Goal: Task Accomplishment & Management: Manage account settings

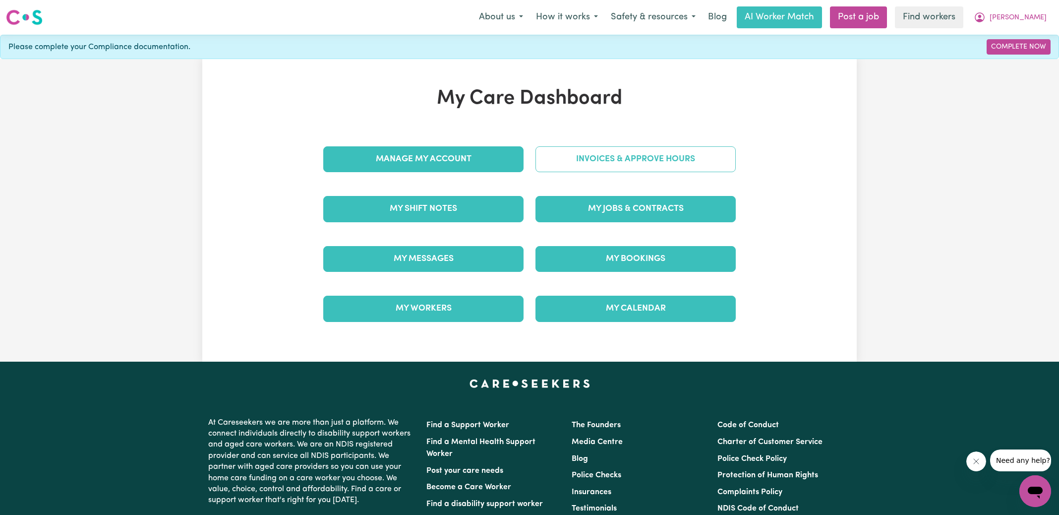
click at [570, 165] on link "Invoices & Approve Hours" at bounding box center [635, 159] width 200 height 26
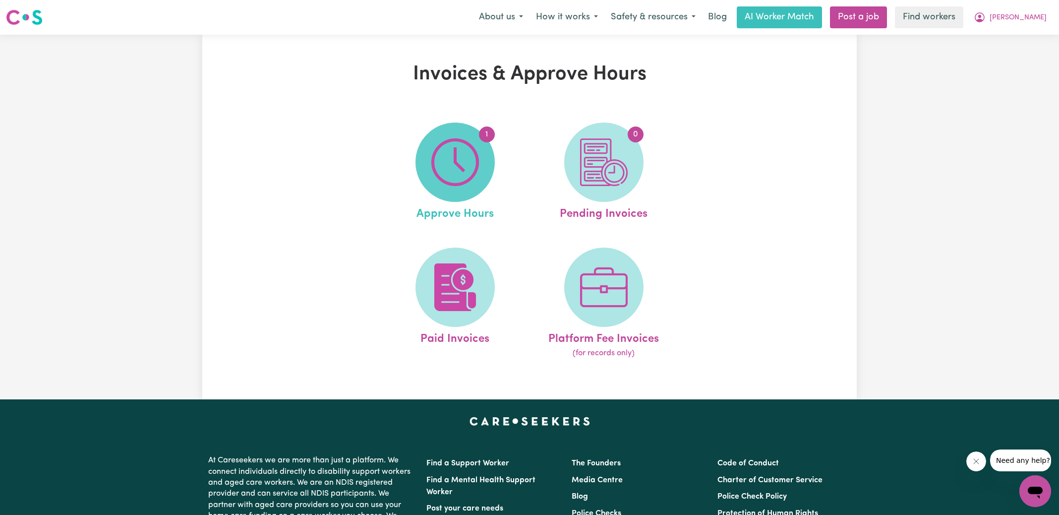
click at [464, 155] on img at bounding box center [455, 162] width 48 height 48
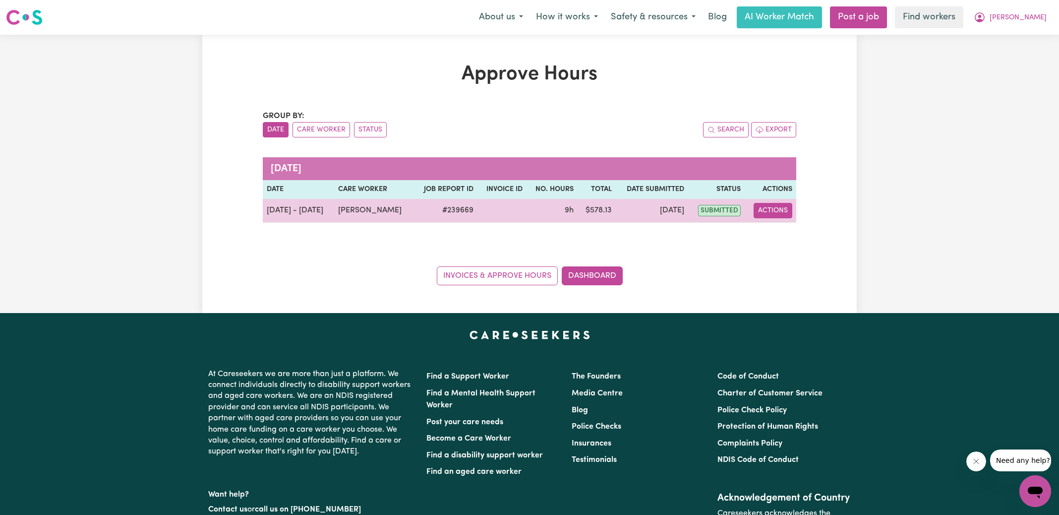
click at [778, 214] on button "Actions" at bounding box center [773, 210] width 39 height 15
click at [791, 234] on link "View Job Report" at bounding box center [798, 233] width 85 height 20
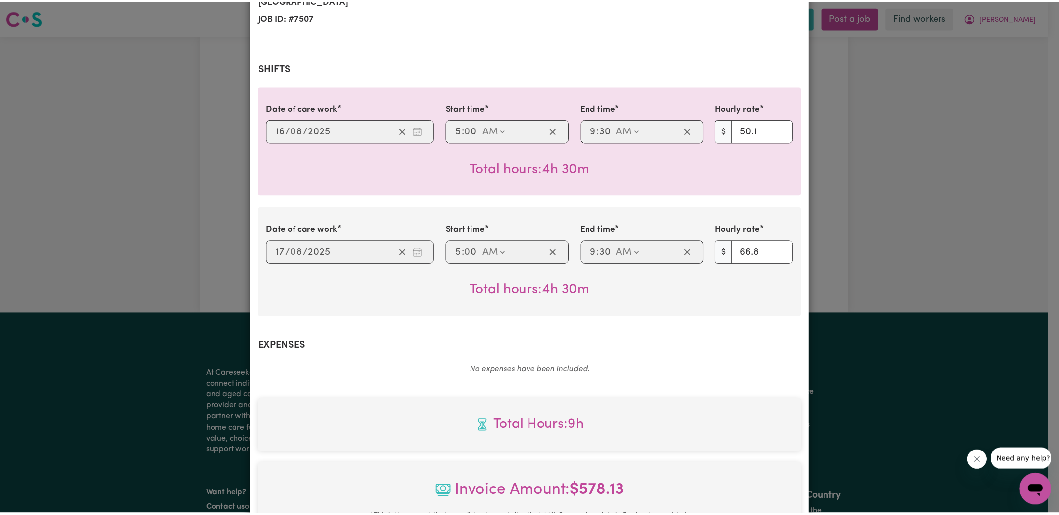
scroll to position [369, 0]
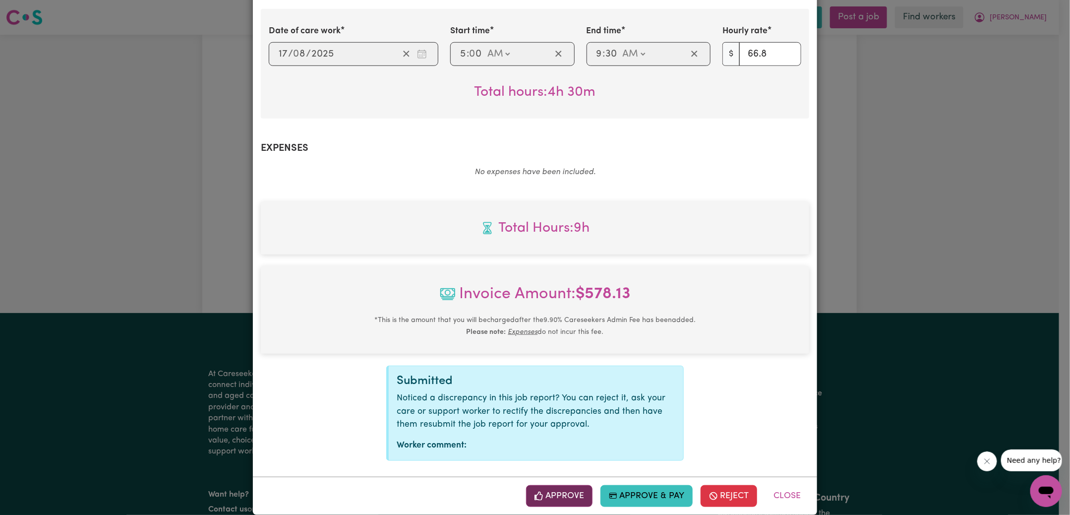
click at [579, 485] on button "Approve" at bounding box center [559, 496] width 66 height 22
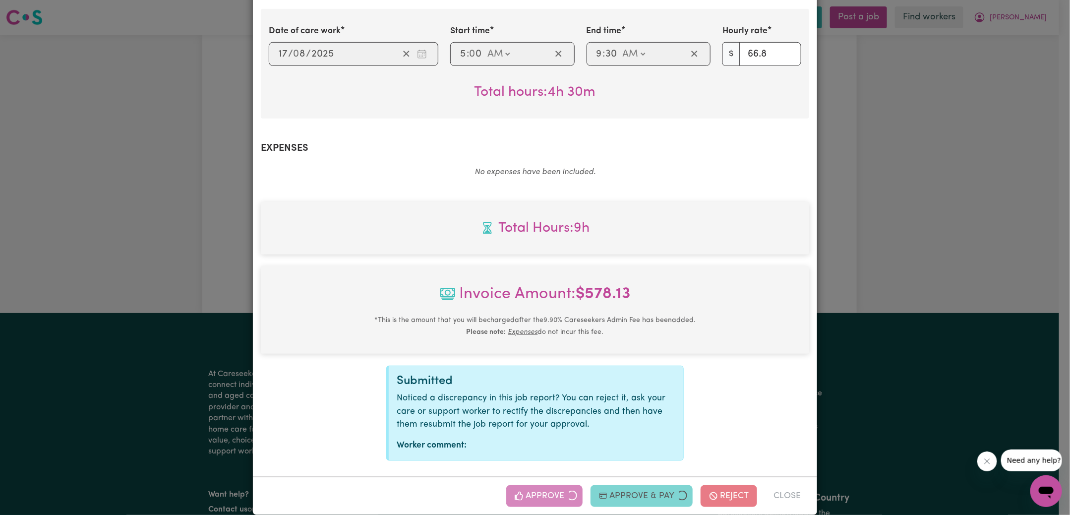
click at [951, 218] on div "Job Report # 239669 - [PERSON_NAME] Summary Job report # 239669 Client name: [P…" at bounding box center [535, 257] width 1070 height 515
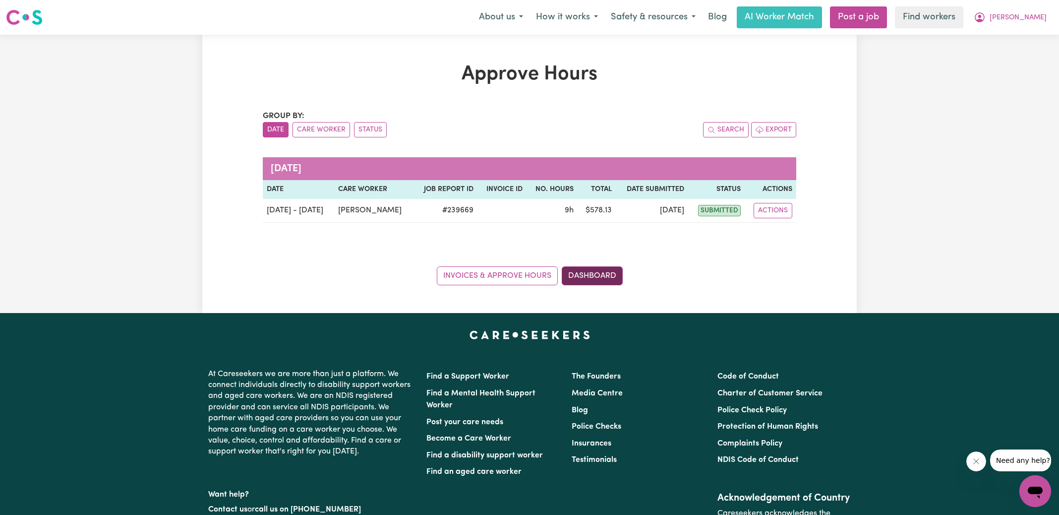
click at [620, 280] on link "Dashboard" at bounding box center [592, 275] width 61 height 19
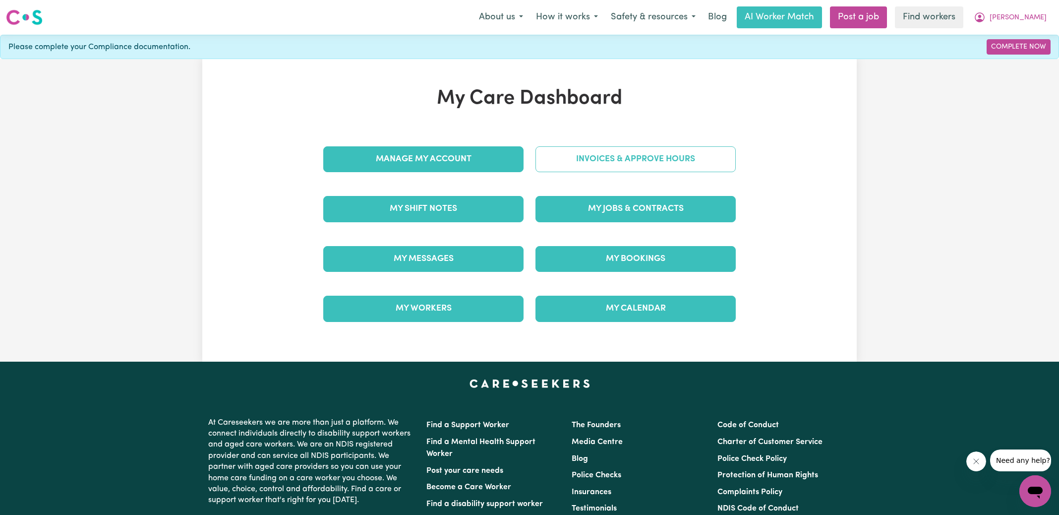
click at [619, 153] on link "Invoices & Approve Hours" at bounding box center [635, 159] width 200 height 26
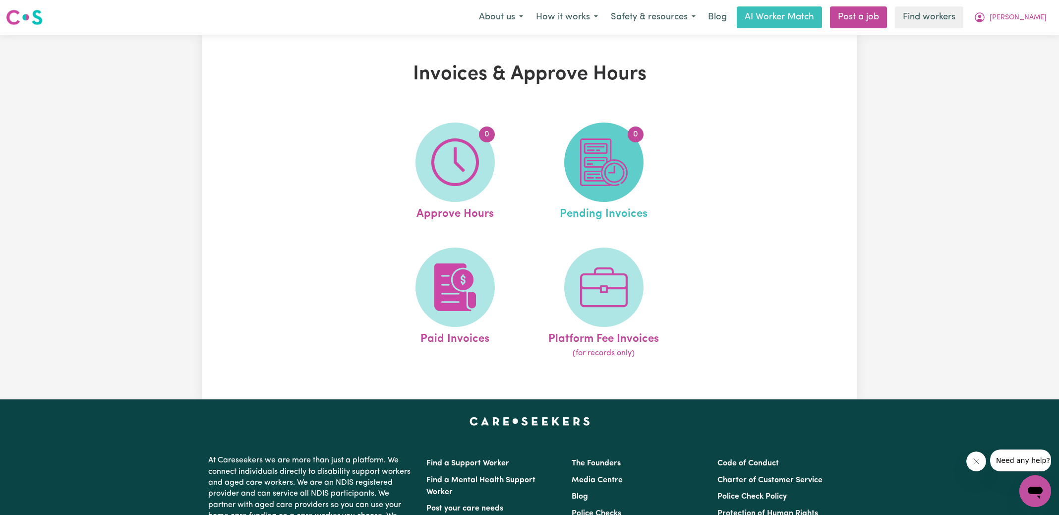
click at [619, 155] on img at bounding box center [604, 162] width 48 height 48
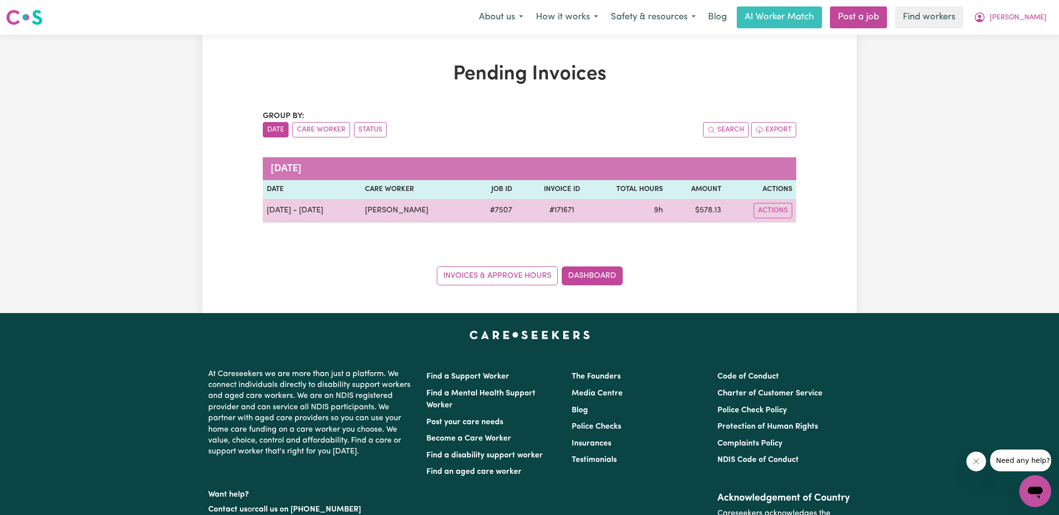
click at [560, 204] on span "# 171671" at bounding box center [561, 210] width 37 height 12
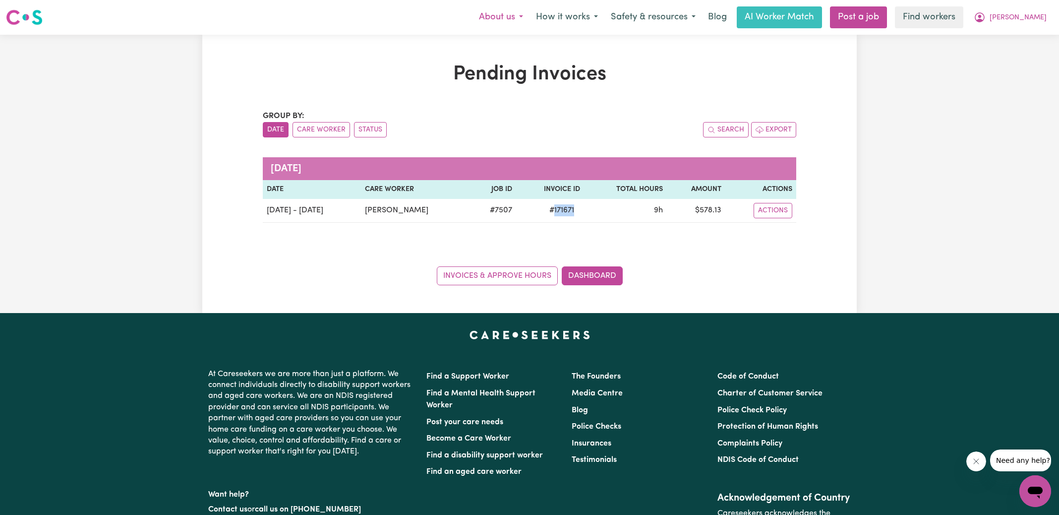
copy span "171671"
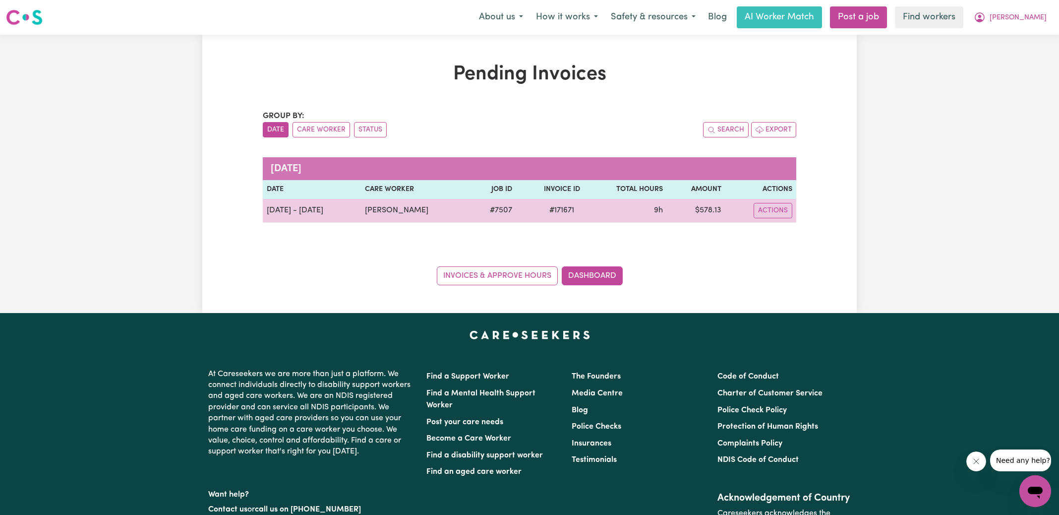
click at [716, 211] on td "$ 578.13" at bounding box center [696, 211] width 58 height 24
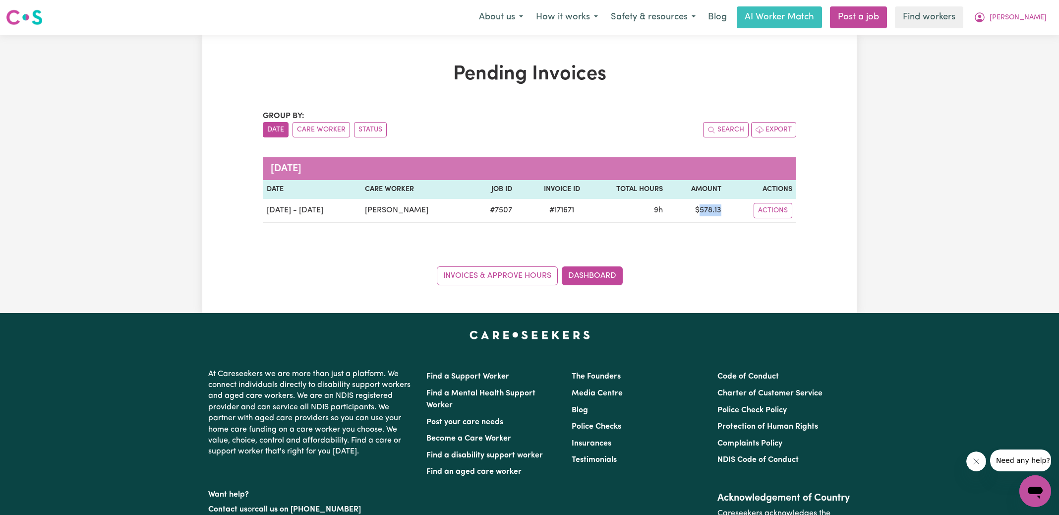
copy td "578.13"
click at [986, 12] on icon "My Account" at bounding box center [980, 17] width 12 height 12
click at [1004, 53] on link "Logout" at bounding box center [1013, 57] width 78 height 19
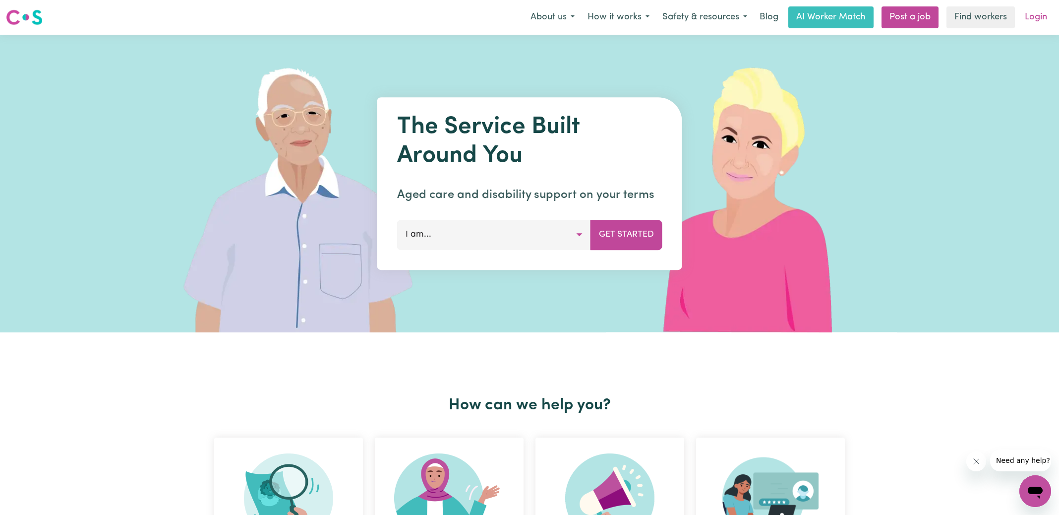
click at [1036, 18] on link "Login" at bounding box center [1036, 17] width 34 height 22
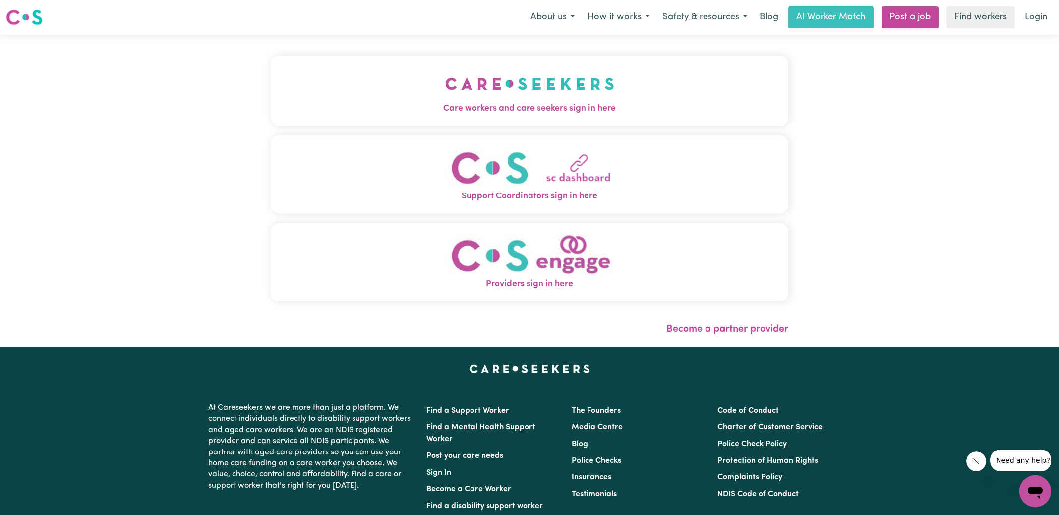
click at [548, 102] on img "Care workers and care seekers sign in here" at bounding box center [529, 83] width 169 height 37
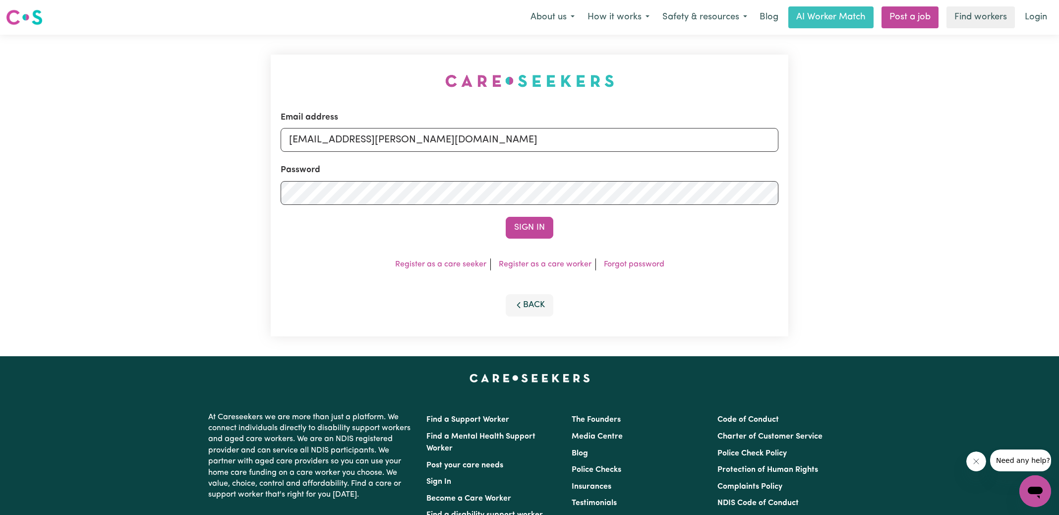
click at [350, 51] on div "Email address [EMAIL_ADDRESS][PERSON_NAME][DOMAIN_NAME] Password Sign In Regist…" at bounding box center [530, 195] width 530 height 321
drag, startPoint x: 340, startPoint y: 138, endPoint x: 885, endPoint y: 185, distance: 546.9
click at [885, 185] on div "Email address [EMAIL_ADDRESS][PERSON_NAME][DOMAIN_NAME] Password Sign In Regist…" at bounding box center [529, 195] width 1059 height 321
type input "[EMAIL_ADDRESS][DOMAIN_NAME]"
click at [506, 217] on button "Sign In" at bounding box center [530, 228] width 48 height 22
